Goal: Navigation & Orientation: Find specific page/section

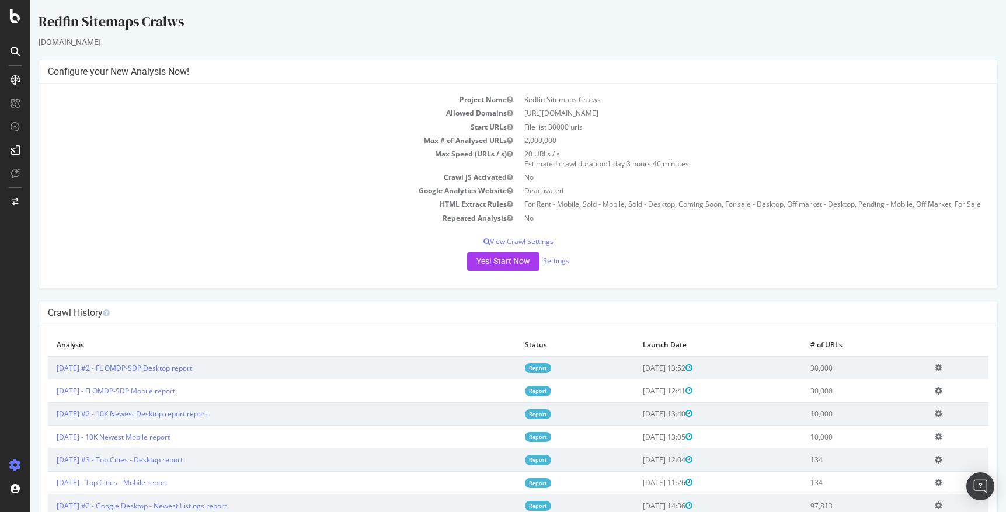
click at [16, 20] on icon at bounding box center [15, 16] width 11 height 14
